Goal: Task Accomplishment & Management: Manage account settings

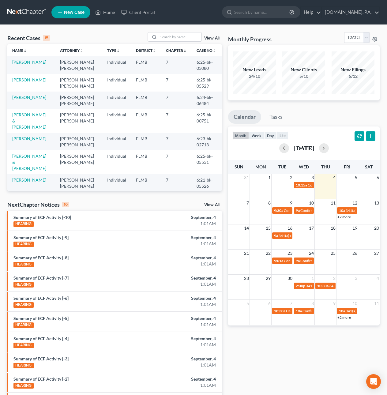
select select "3"
click at [376, 13] on link "[DOMAIN_NAME], P.A." at bounding box center [351, 12] width 58 height 11
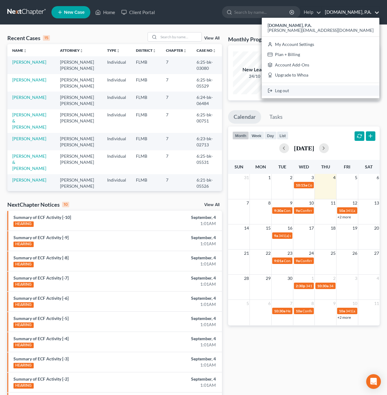
click at [340, 90] on link "Log out" at bounding box center [321, 91] width 118 height 10
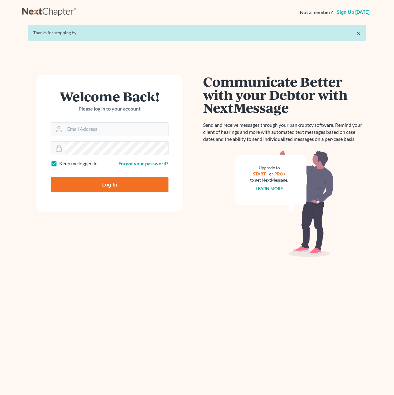
type input "[PERSON_NAME][EMAIL_ADDRESS][DOMAIN_NAME]"
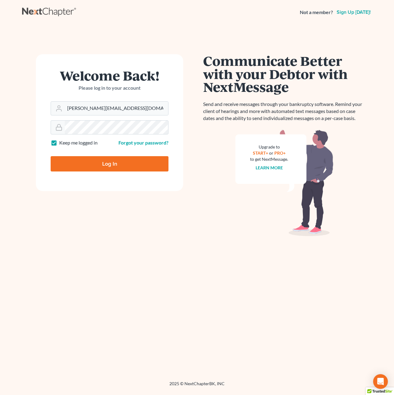
click at [114, 163] on input "Log In" at bounding box center [110, 163] width 118 height 15
type input "Thinking..."
